Goal: Task Accomplishment & Management: Use online tool/utility

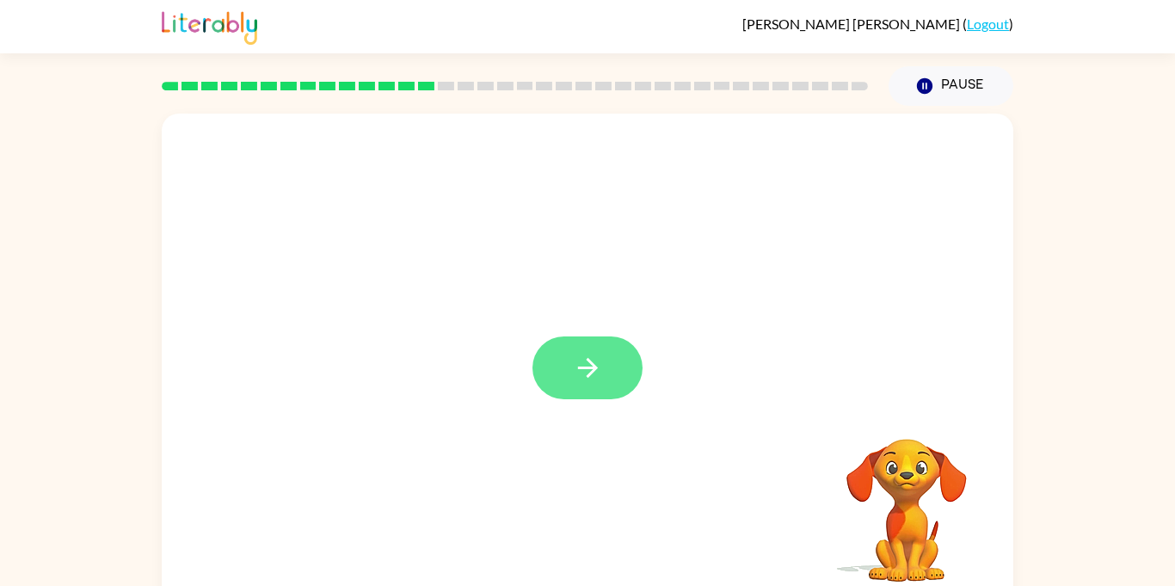
click at [597, 340] on div "Your browser must support playing .mp4 files to use Literably. Please try using…" at bounding box center [588, 359] width 852 height 491
click at [597, 340] on button "button" at bounding box center [588, 367] width 110 height 63
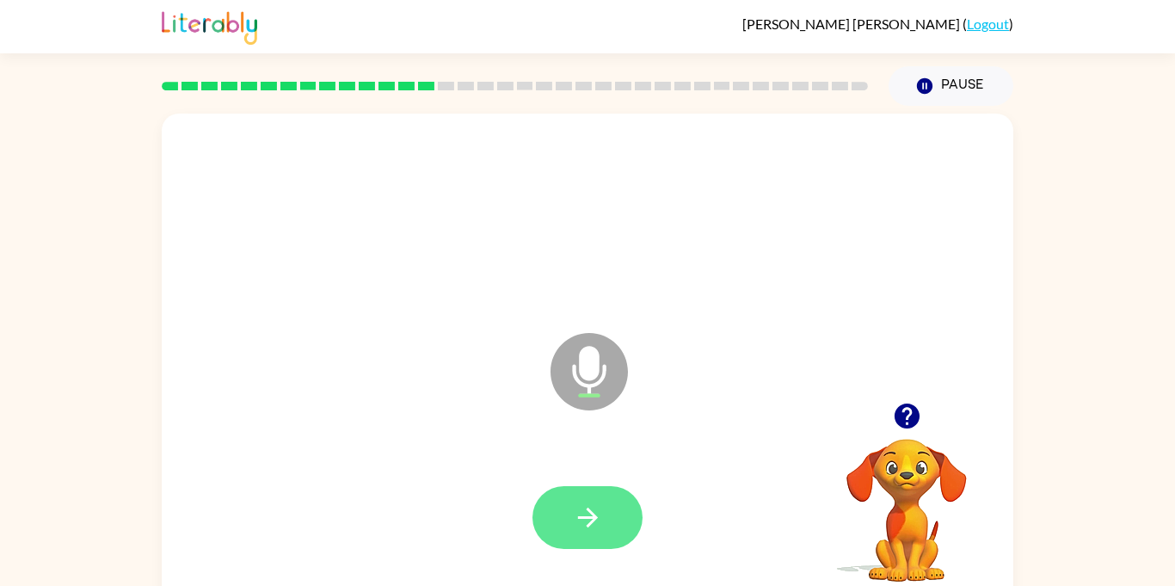
click at [573, 509] on icon "button" at bounding box center [588, 517] width 30 height 30
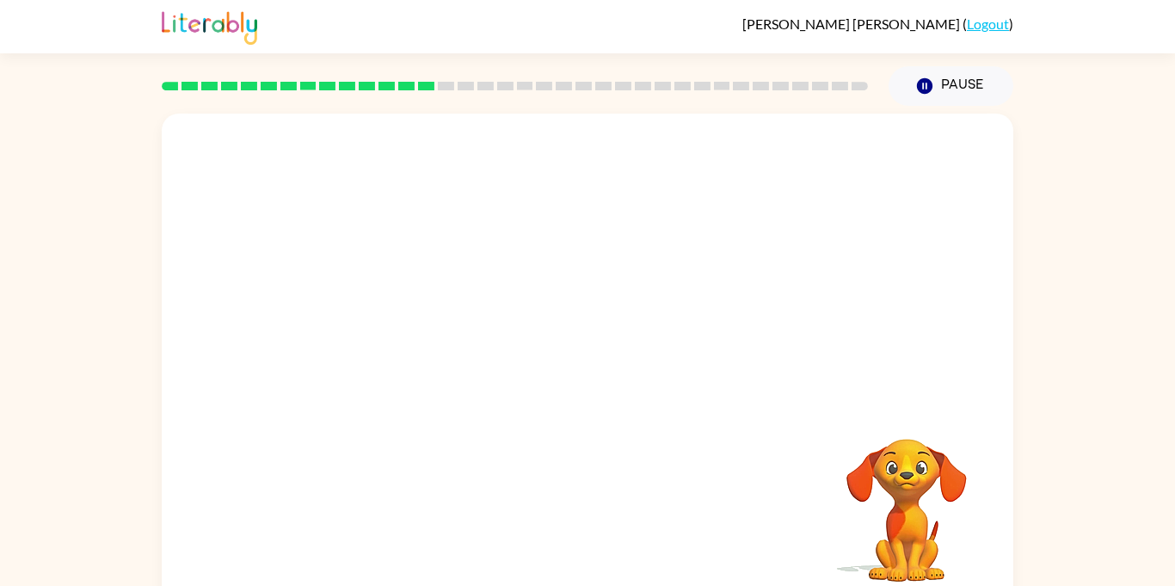
click at [572, 509] on div "Your browser must support playing .mp4 files to use Literably. Please try using…" at bounding box center [588, 359] width 852 height 491
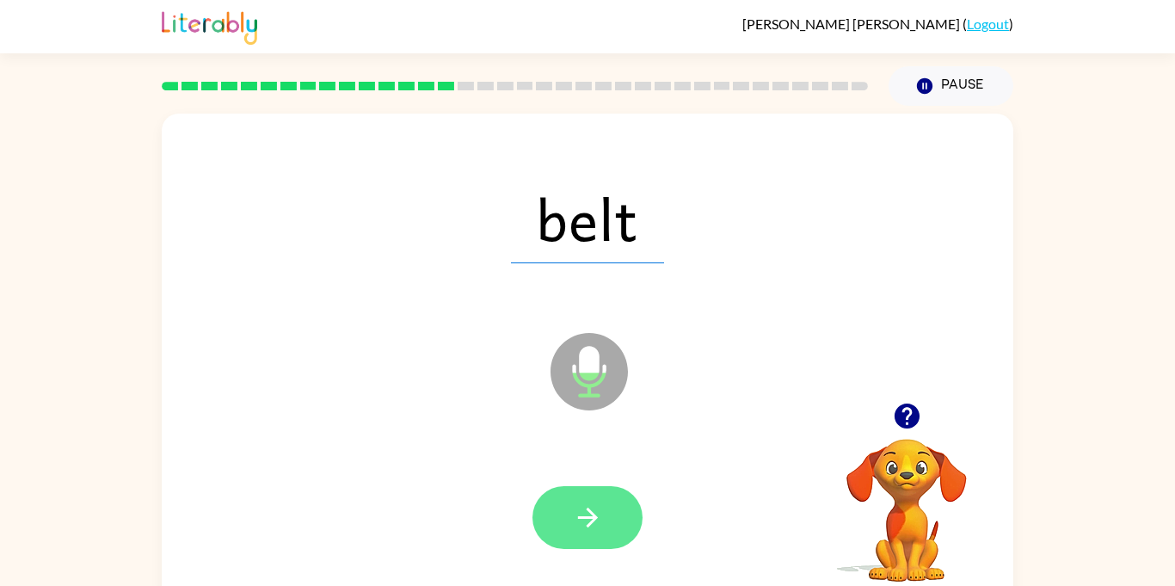
click at [610, 539] on button "button" at bounding box center [588, 517] width 110 height 63
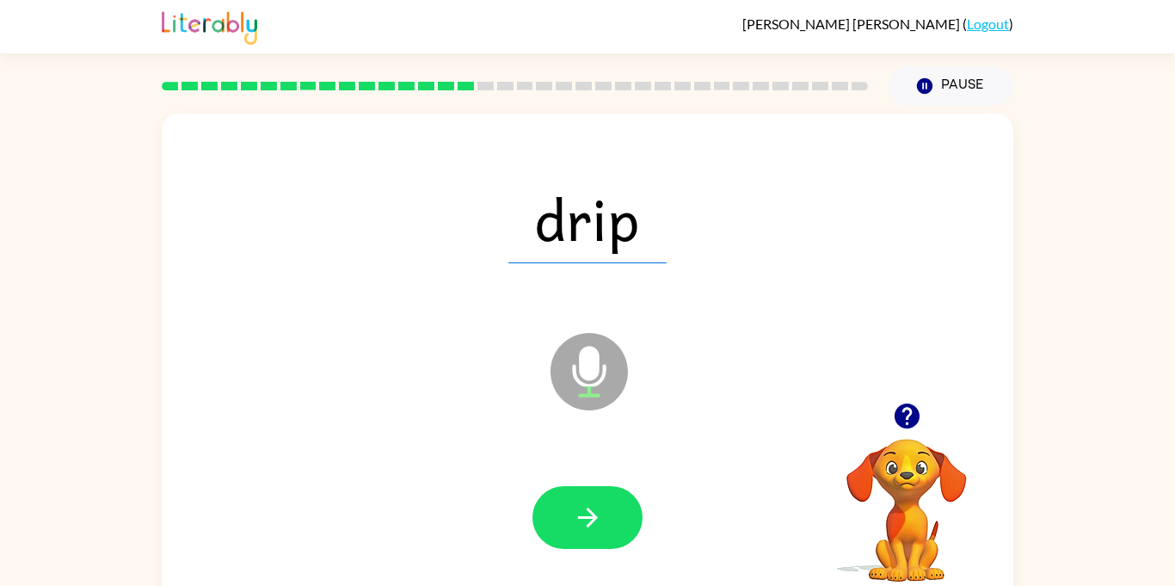
click at [610, 539] on button "button" at bounding box center [588, 517] width 110 height 63
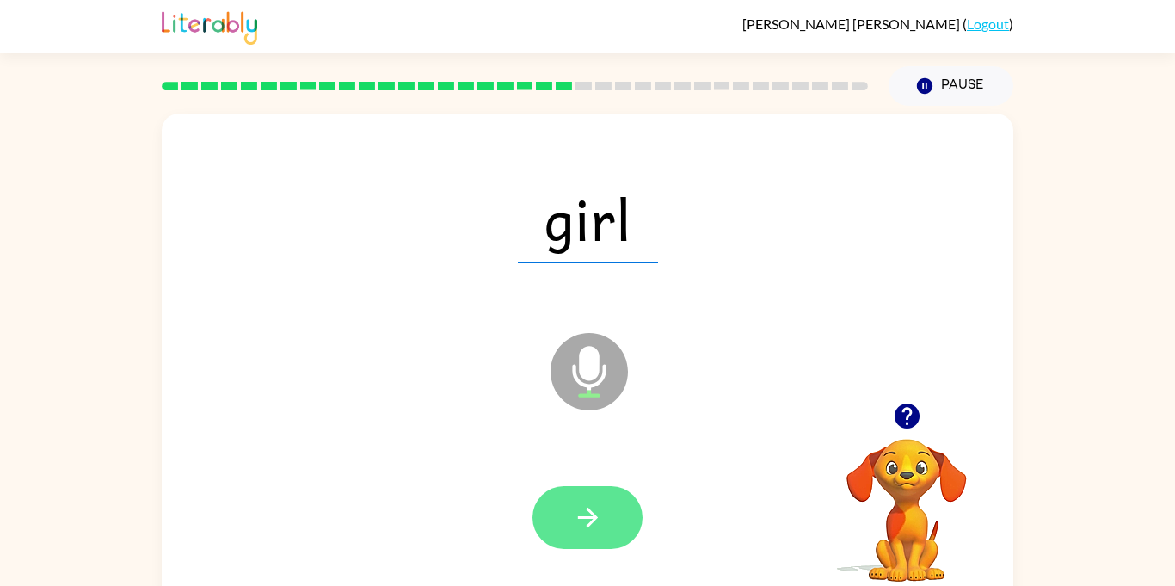
click at [589, 490] on button "button" at bounding box center [588, 517] width 110 height 63
click at [600, 513] on icon "button" at bounding box center [588, 517] width 30 height 30
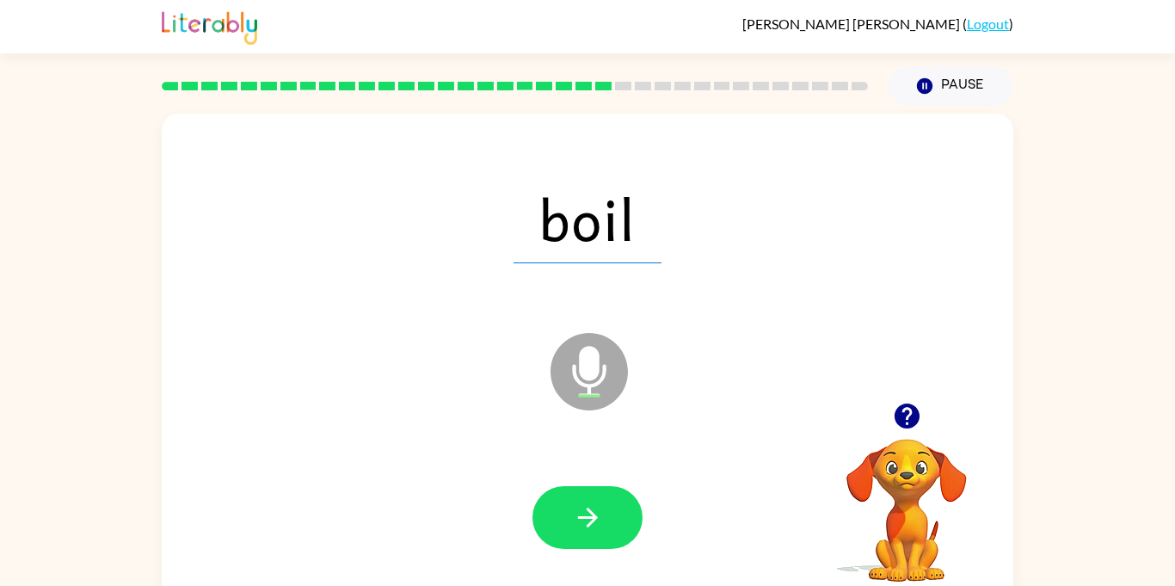
click at [600, 513] on icon "button" at bounding box center [588, 517] width 30 height 30
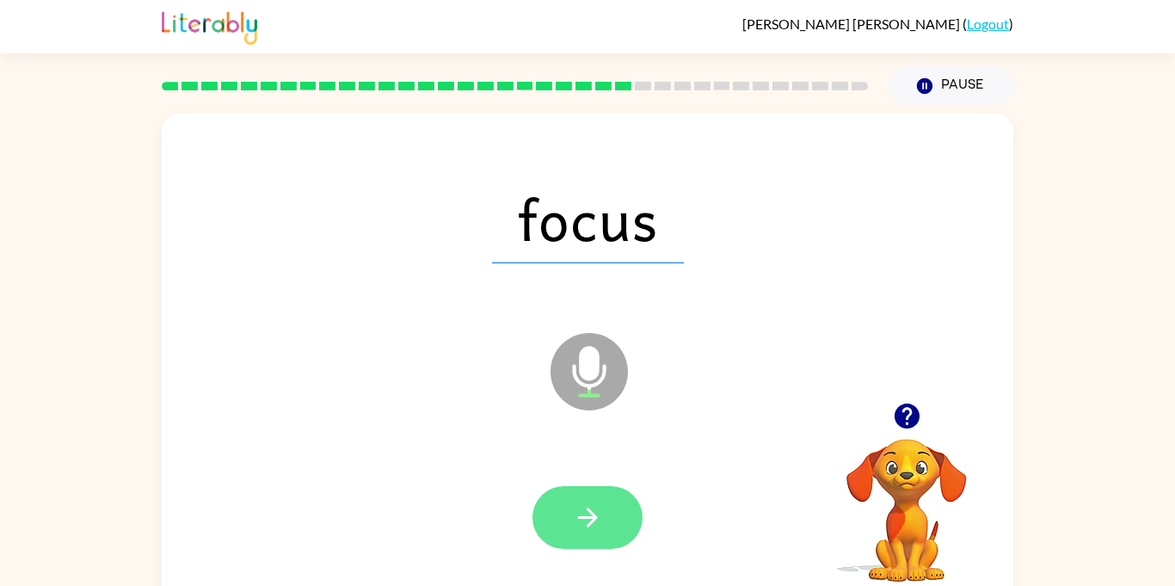
click at [585, 532] on icon "button" at bounding box center [588, 517] width 30 height 30
click at [586, 534] on button "button" at bounding box center [588, 517] width 110 height 63
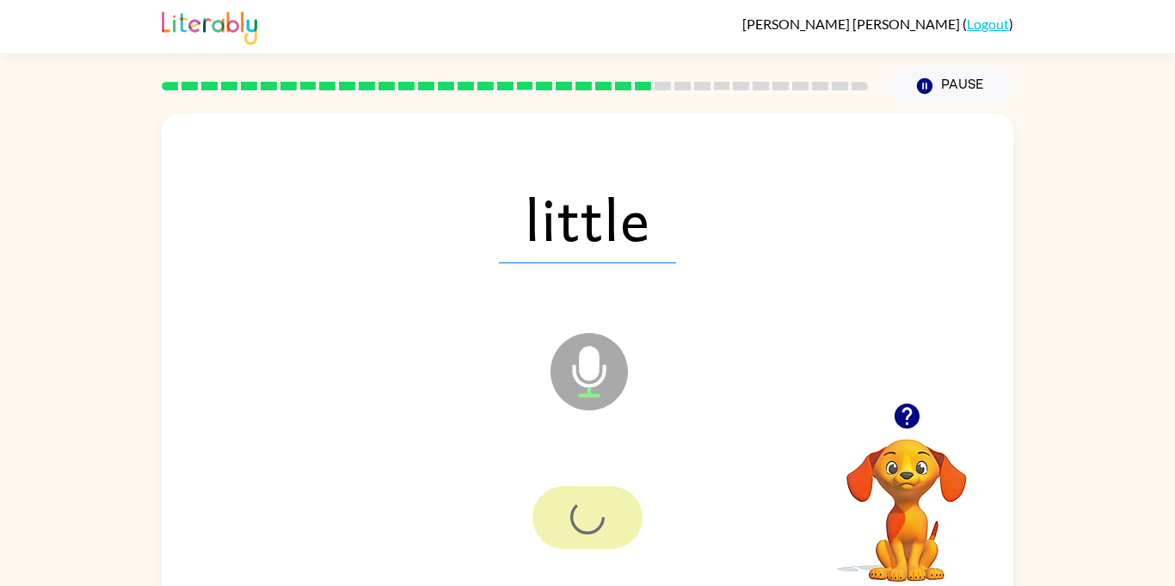
click at [586, 534] on div at bounding box center [588, 517] width 110 height 63
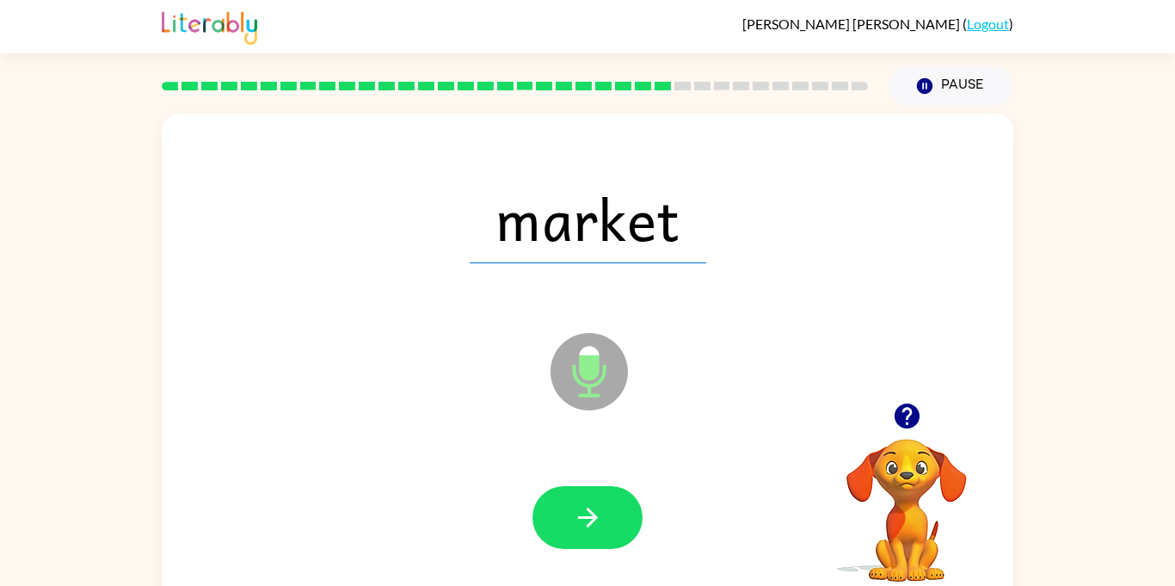
click at [586, 534] on button "button" at bounding box center [588, 517] width 110 height 63
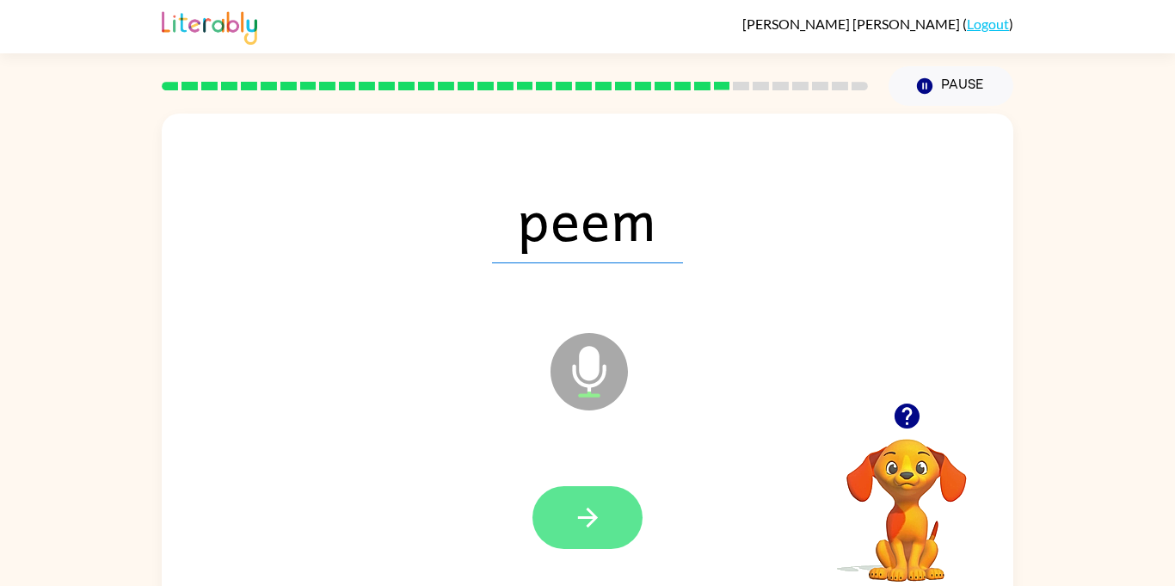
click at [613, 486] on button "button" at bounding box center [588, 517] width 110 height 63
click at [607, 514] on button "button" at bounding box center [588, 517] width 110 height 63
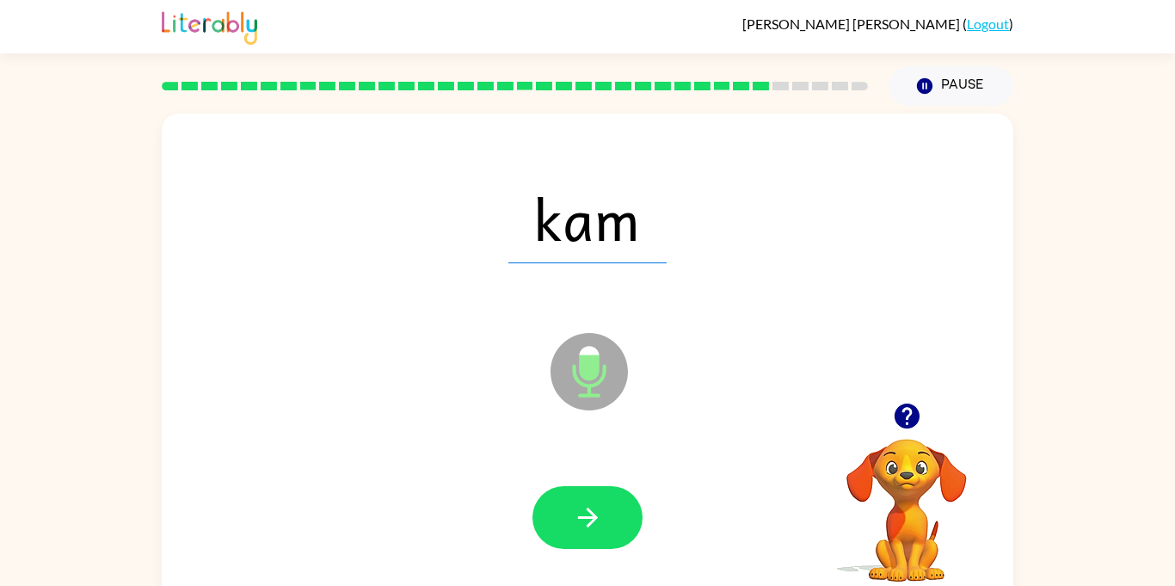
click at [607, 524] on button "button" at bounding box center [588, 517] width 110 height 63
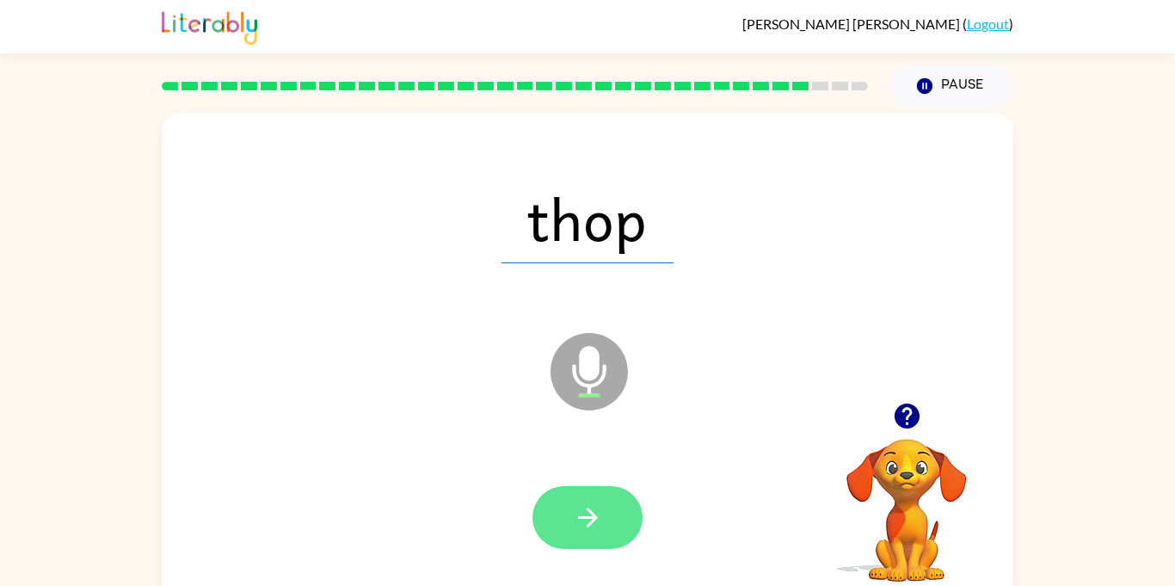
click at [613, 532] on button "button" at bounding box center [588, 517] width 110 height 63
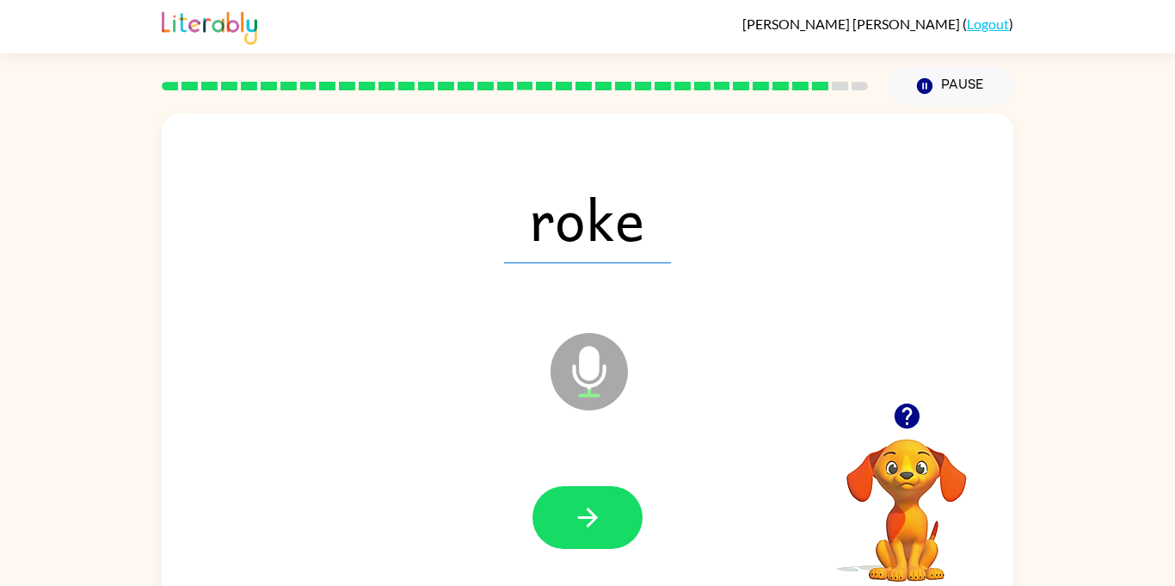
click at [613, 532] on button "button" at bounding box center [588, 517] width 110 height 63
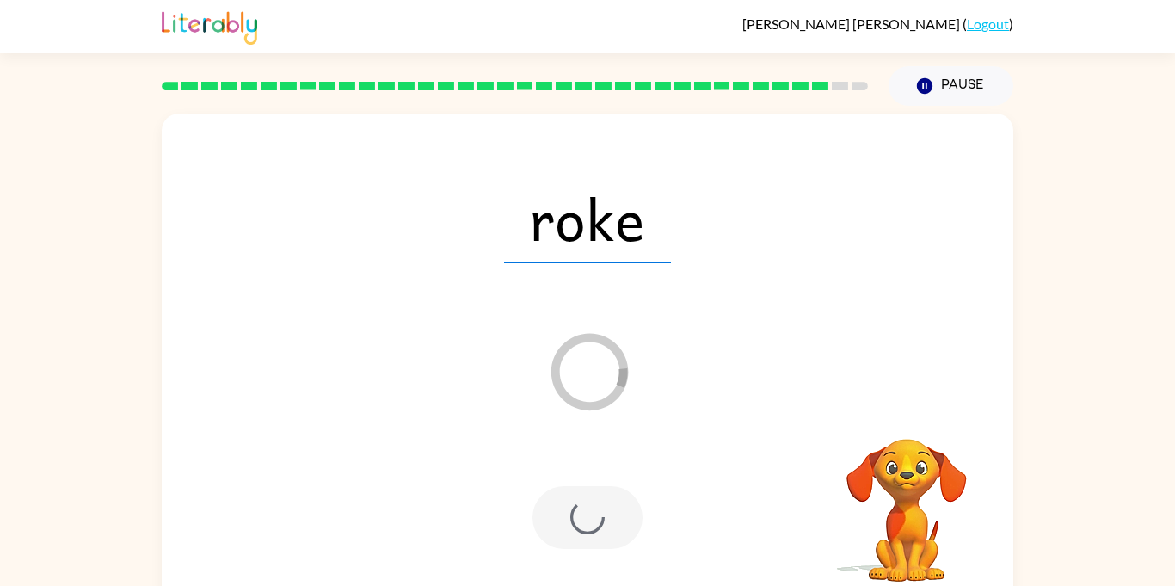
click at [613, 532] on div at bounding box center [588, 517] width 110 height 63
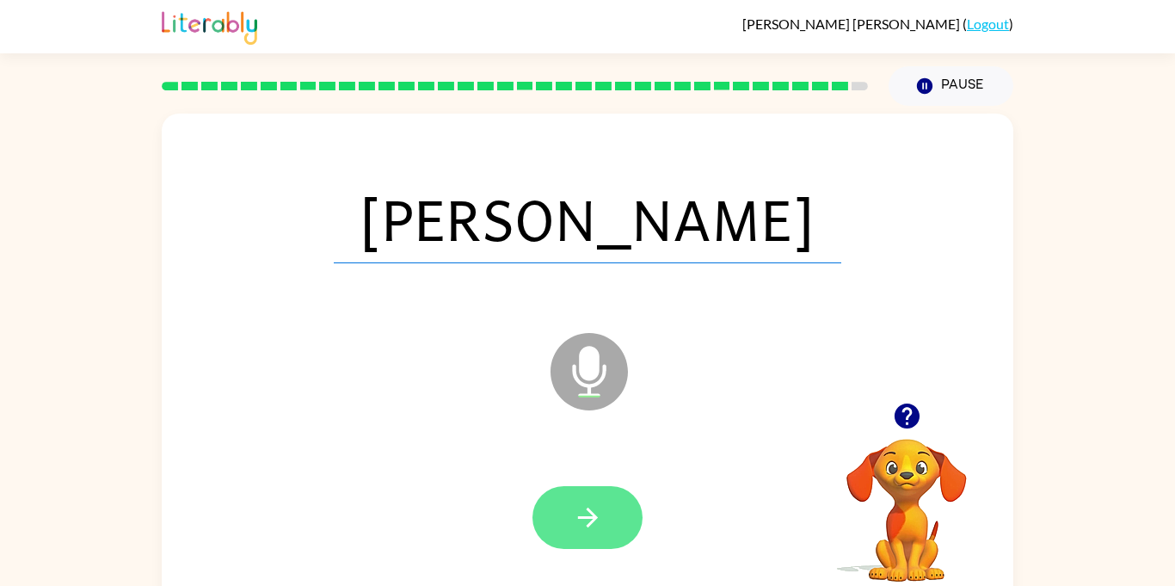
click at [587, 533] on button "button" at bounding box center [588, 517] width 110 height 63
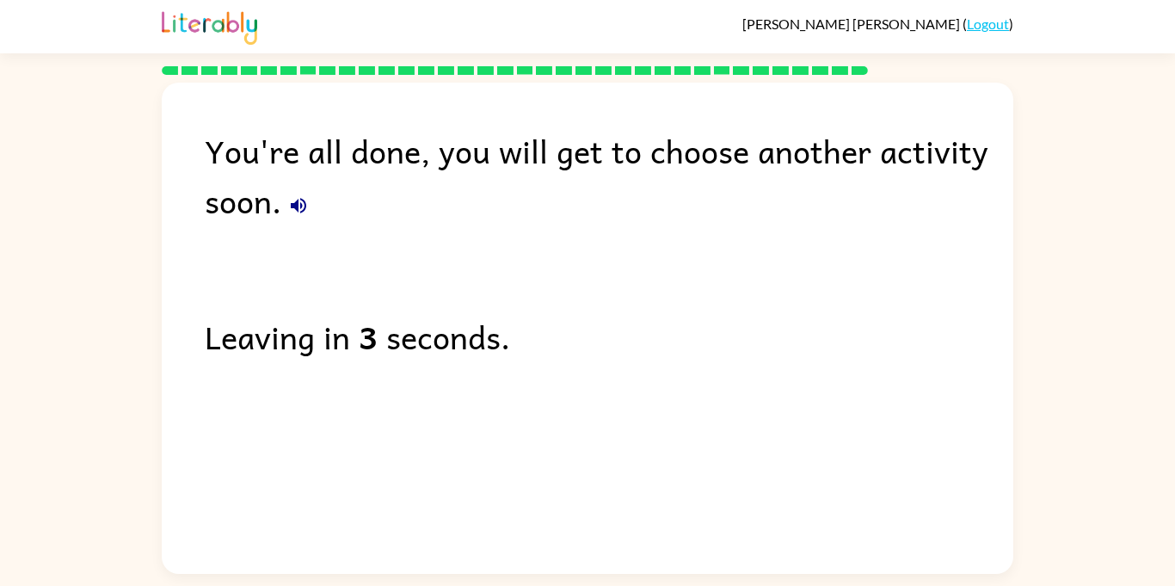
click at [295, 207] on icon "button" at bounding box center [298, 205] width 15 height 15
